Goal: Download file/media

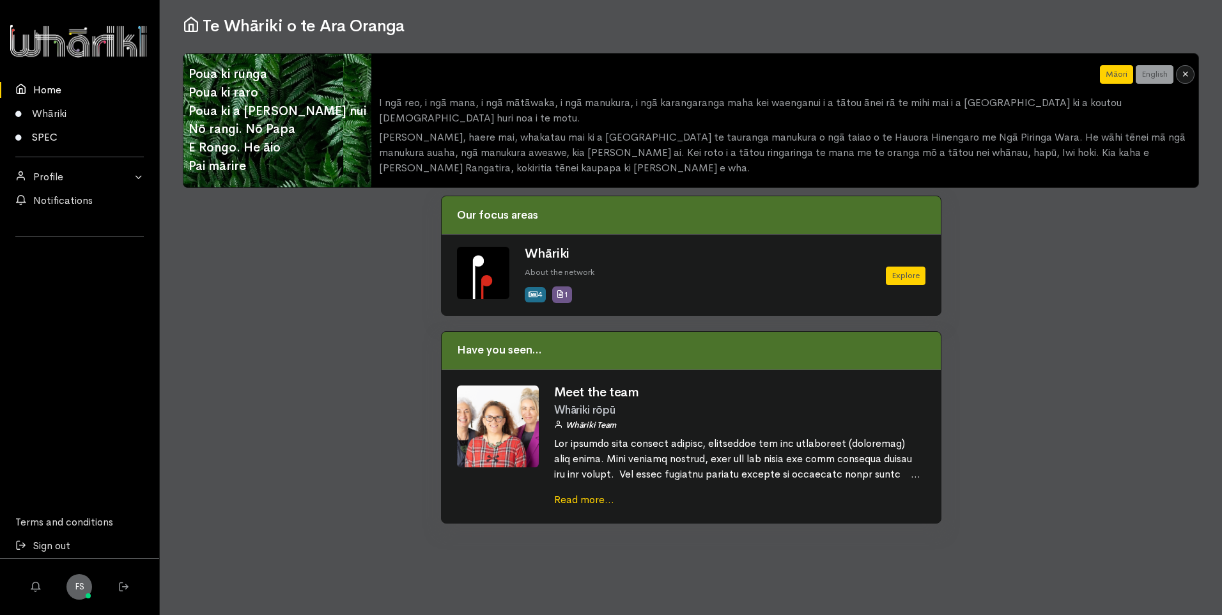
click at [59, 128] on link "SPEC" at bounding box center [79, 137] width 159 height 24
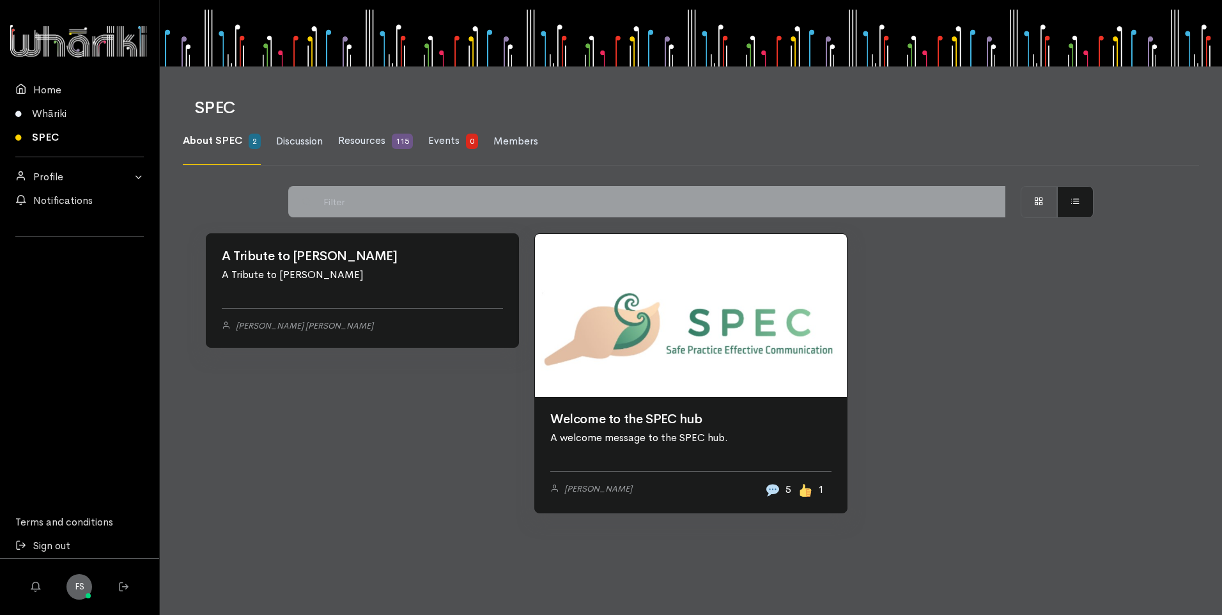
click at [52, 139] on link "SPEC" at bounding box center [79, 137] width 159 height 24
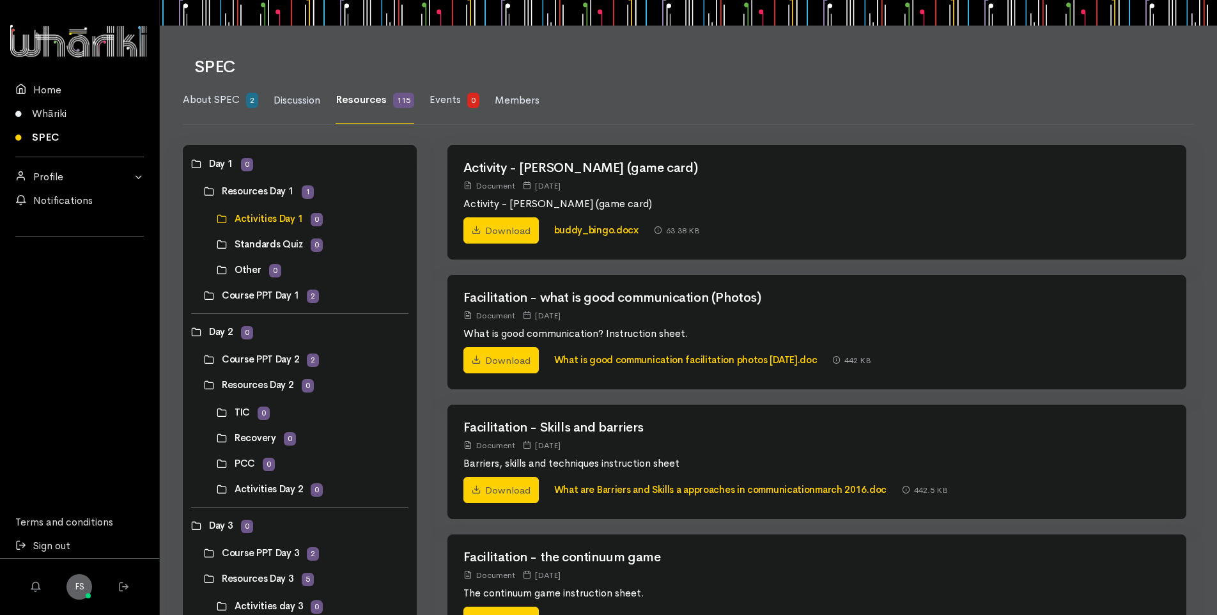
scroll to position [64, 0]
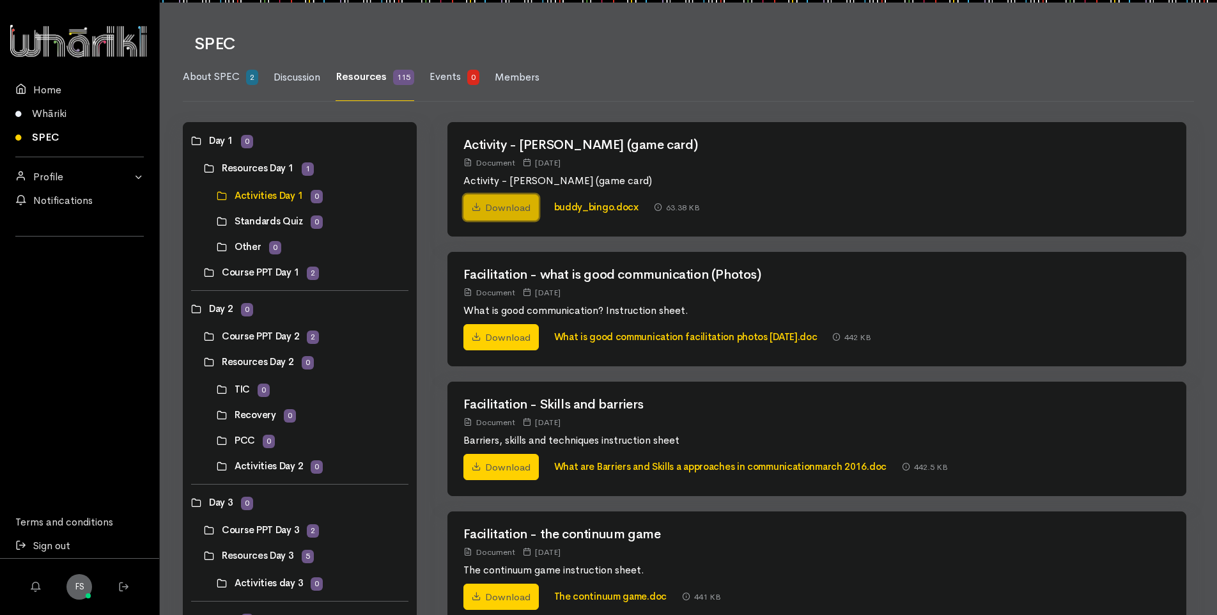
click at [491, 203] on link "Download" at bounding box center [500, 207] width 75 height 27
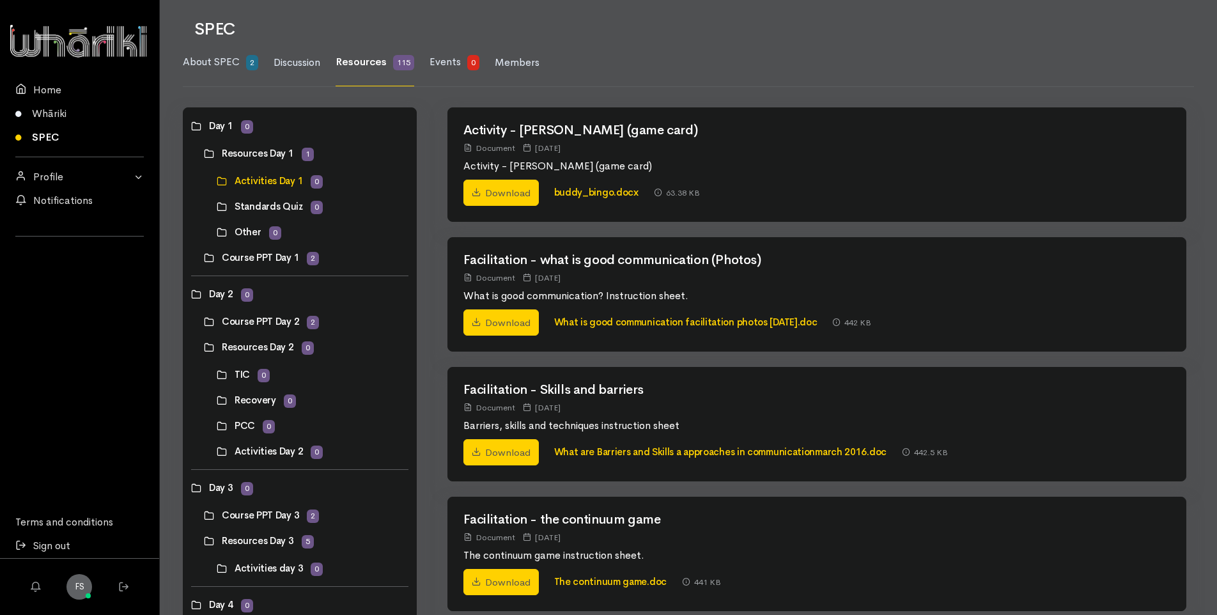
scroll to position [0, 0]
